Goal: Task Accomplishment & Management: Manage account settings

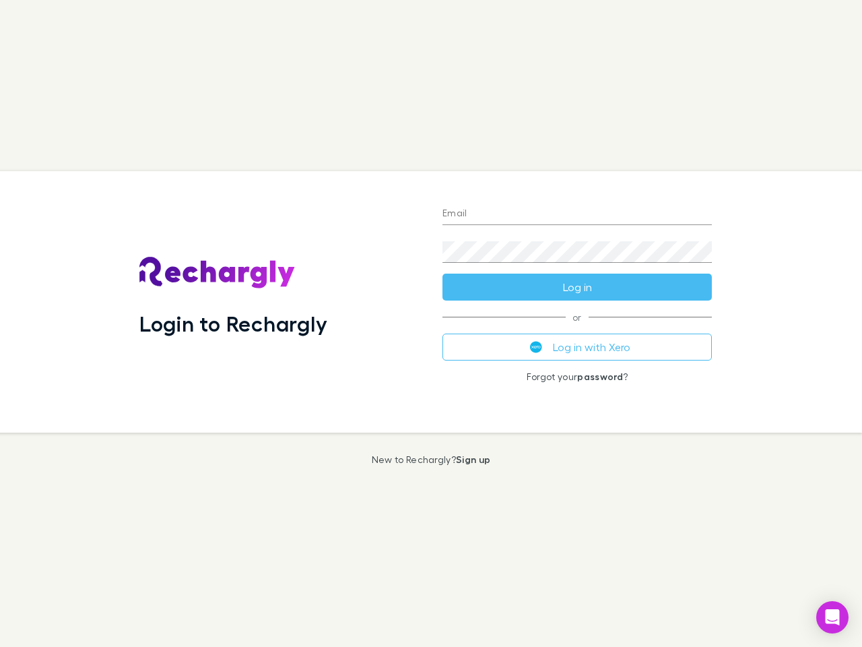
click at [431, 323] on div "Login to Rechargly" at bounding box center [280, 301] width 303 height 261
click at [577, 214] on input "Email" at bounding box center [577, 214] width 269 height 22
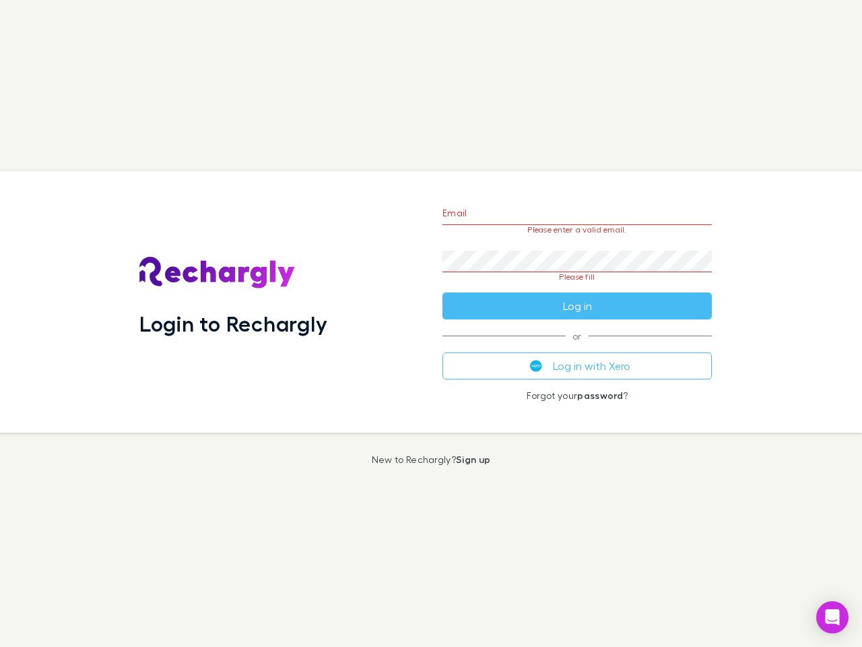
click at [577, 287] on form "Email Please enter a valid email. Password Please fill Log in" at bounding box center [577, 256] width 269 height 127
click at [577, 347] on div "Email Please enter a valid email. Password Please fill Log in or Log in with Xe…" at bounding box center [577, 301] width 291 height 261
click at [833, 617] on icon "Open Intercom Messenger" at bounding box center [833, 617] width 14 height 16
